Goal: Task Accomplishment & Management: Complete application form

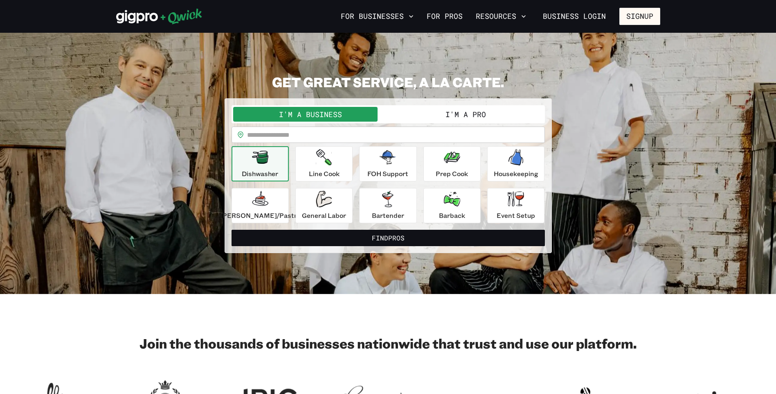
click at [444, 113] on button "I'm a Pro" at bounding box center [465, 114] width 155 height 15
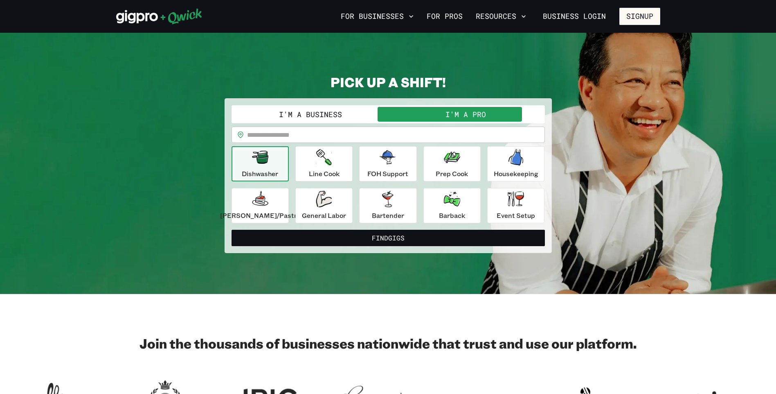
click at [287, 135] on input "text" at bounding box center [396, 134] width 298 height 16
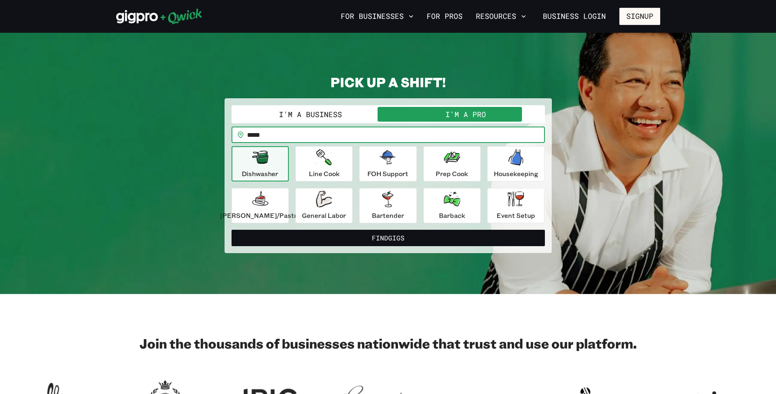
type input "*****"
click at [232, 230] on button "Find Gigs" at bounding box center [389, 238] width 314 height 16
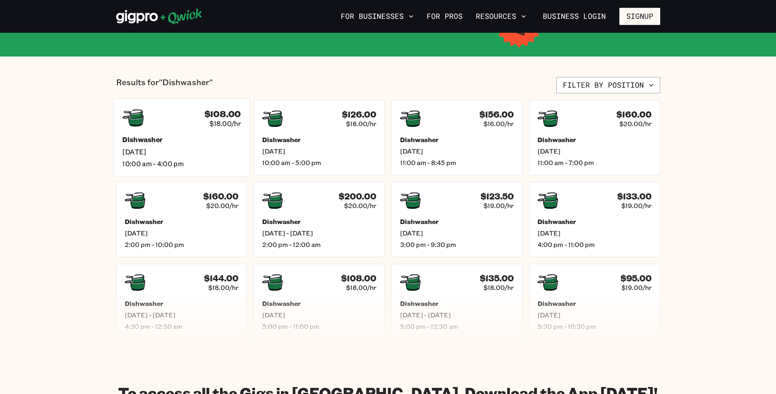
scroll to position [196, 0]
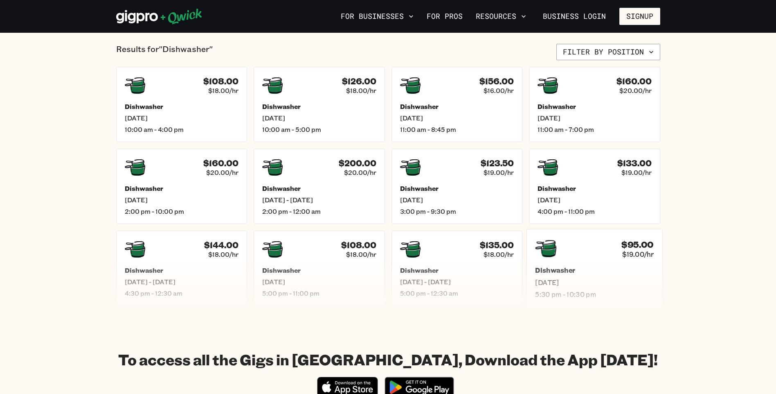
click at [621, 291] on span "5:30 pm - 10:30 pm" at bounding box center [594, 294] width 119 height 9
